Goal: Information Seeking & Learning: Learn about a topic

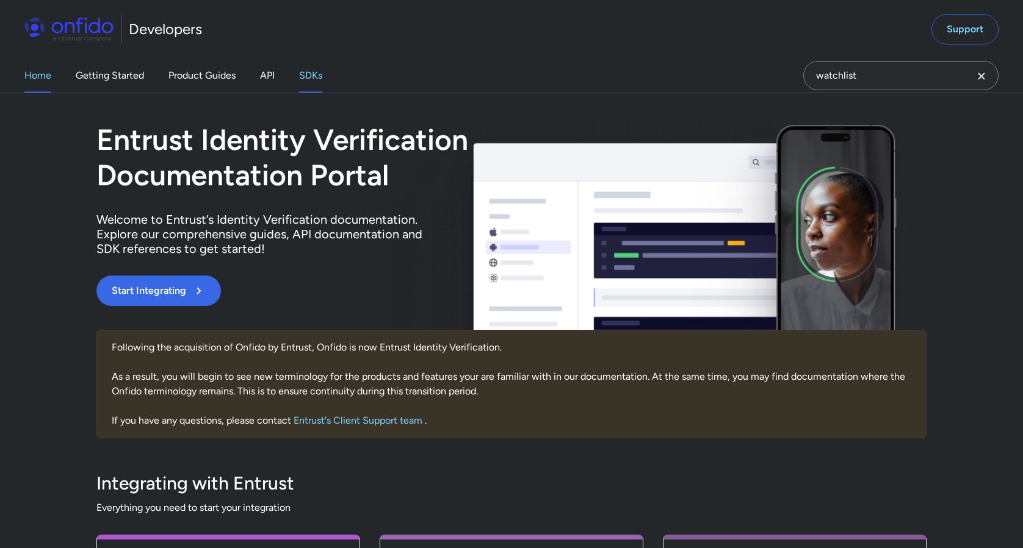
click at [311, 71] on link "SDKs" at bounding box center [310, 76] width 23 height 34
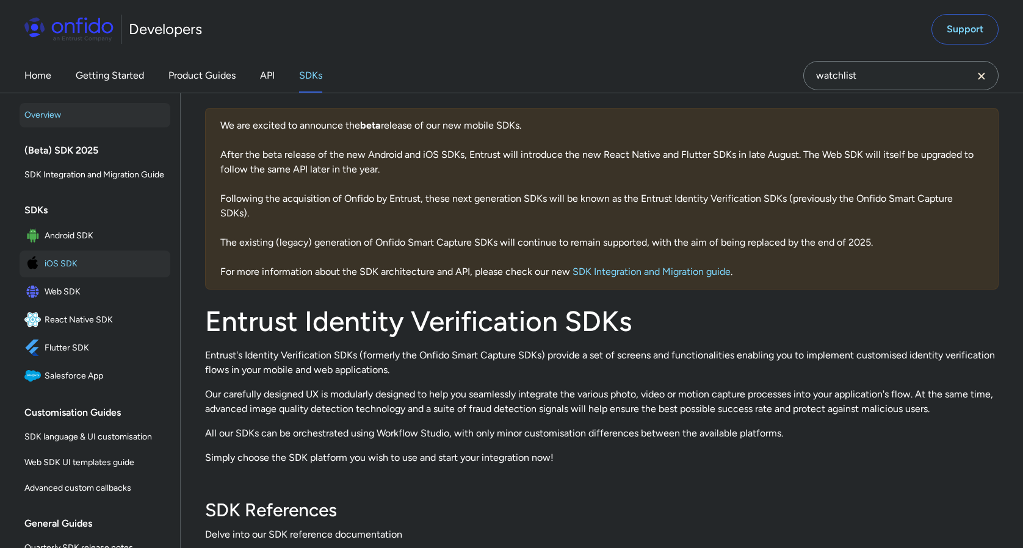
click at [77, 261] on span "iOS SDK" at bounding box center [105, 264] width 121 height 17
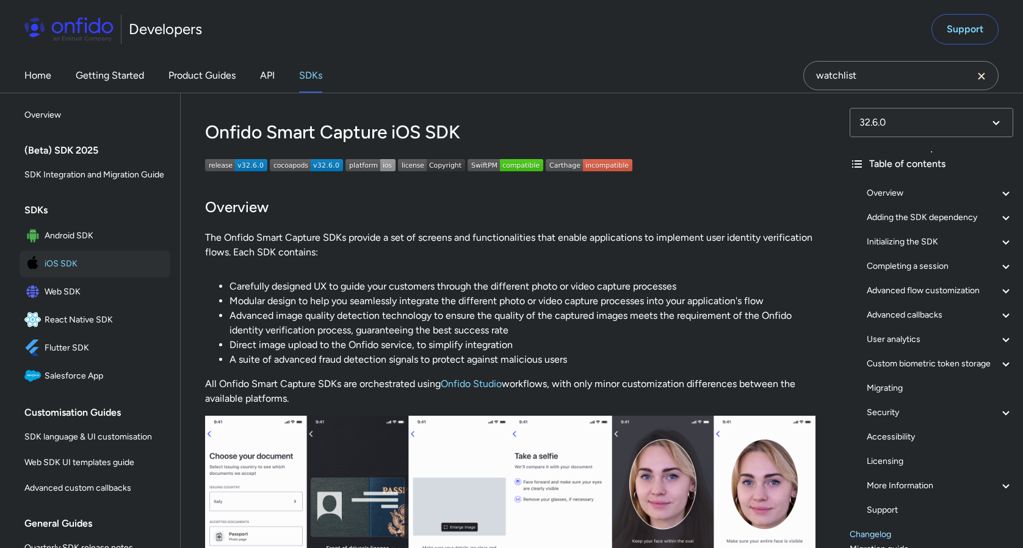
scroll to position [71, 0]
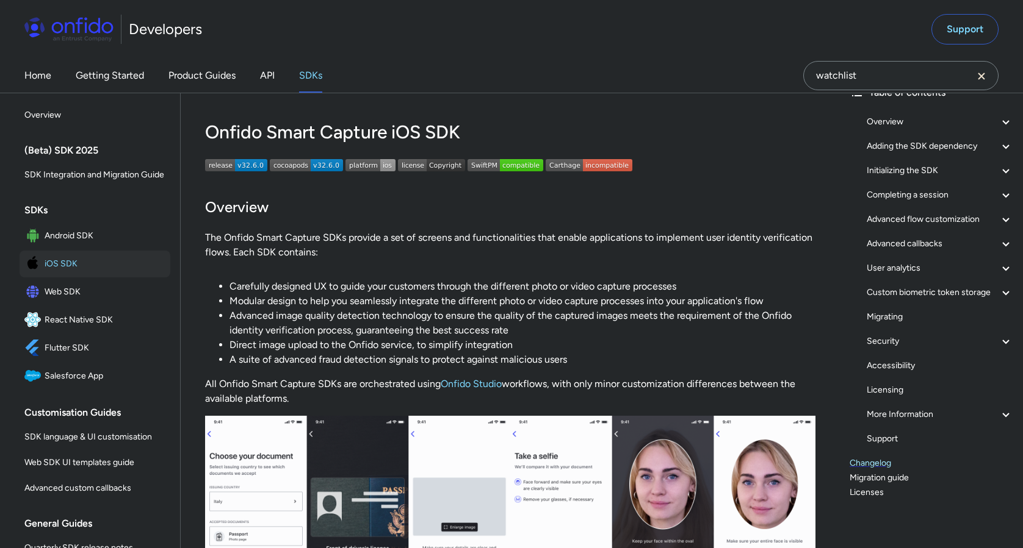
click at [862, 460] on link "Changelog" at bounding box center [931, 463] width 164 height 15
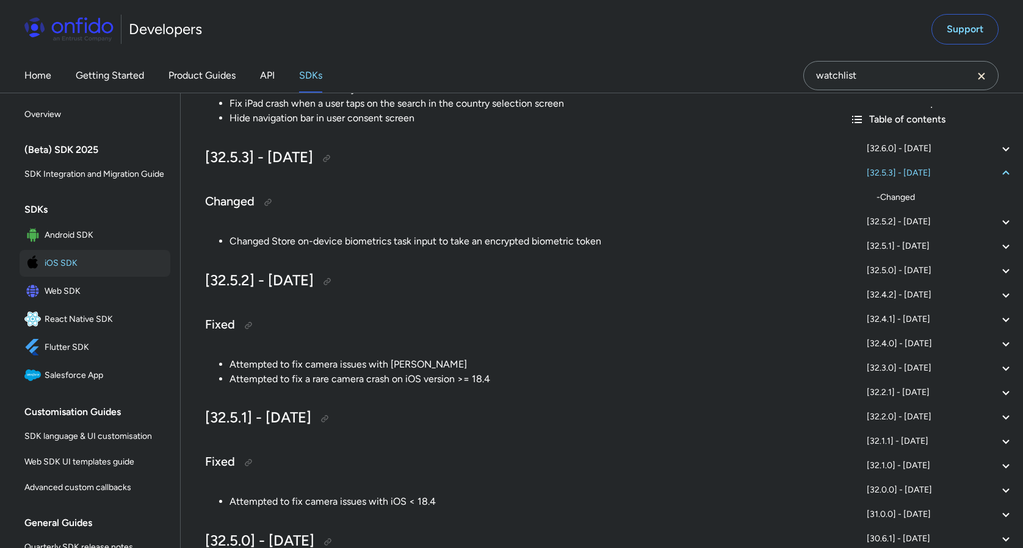
scroll to position [448, 0]
